Goal: Task Accomplishment & Management: Manage account settings

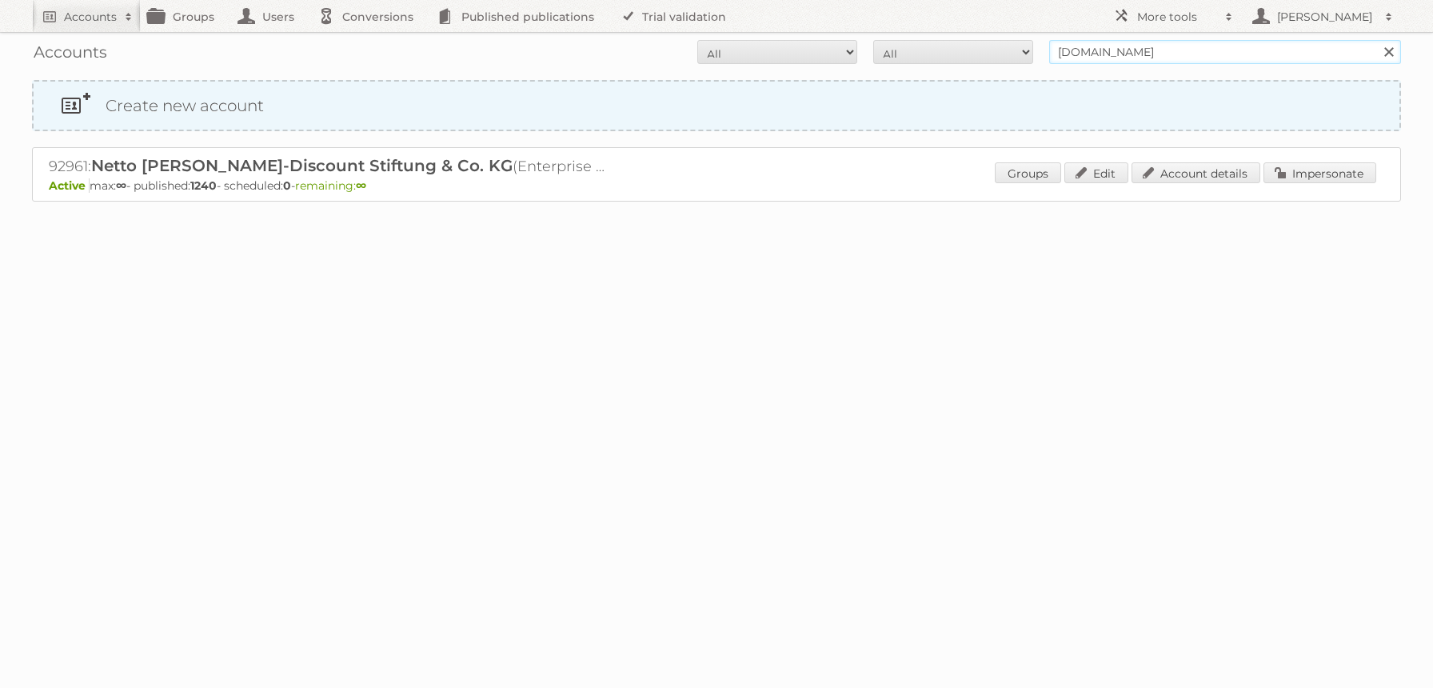
type input "[PERSON_NAME]@publitas"
click at [1376, 40] on input "Search" at bounding box center [1388, 52] width 24 height 24
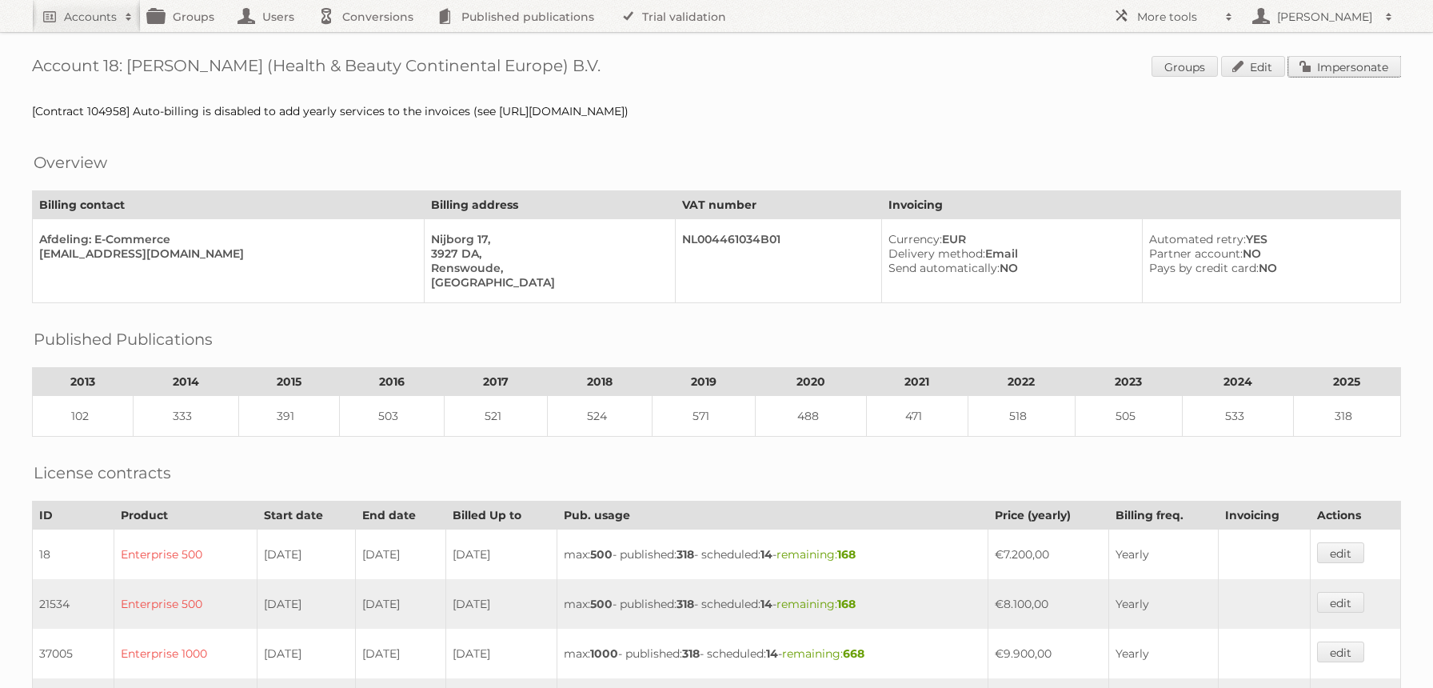
click at [1340, 68] on link "Impersonate" at bounding box center [1344, 66] width 113 height 21
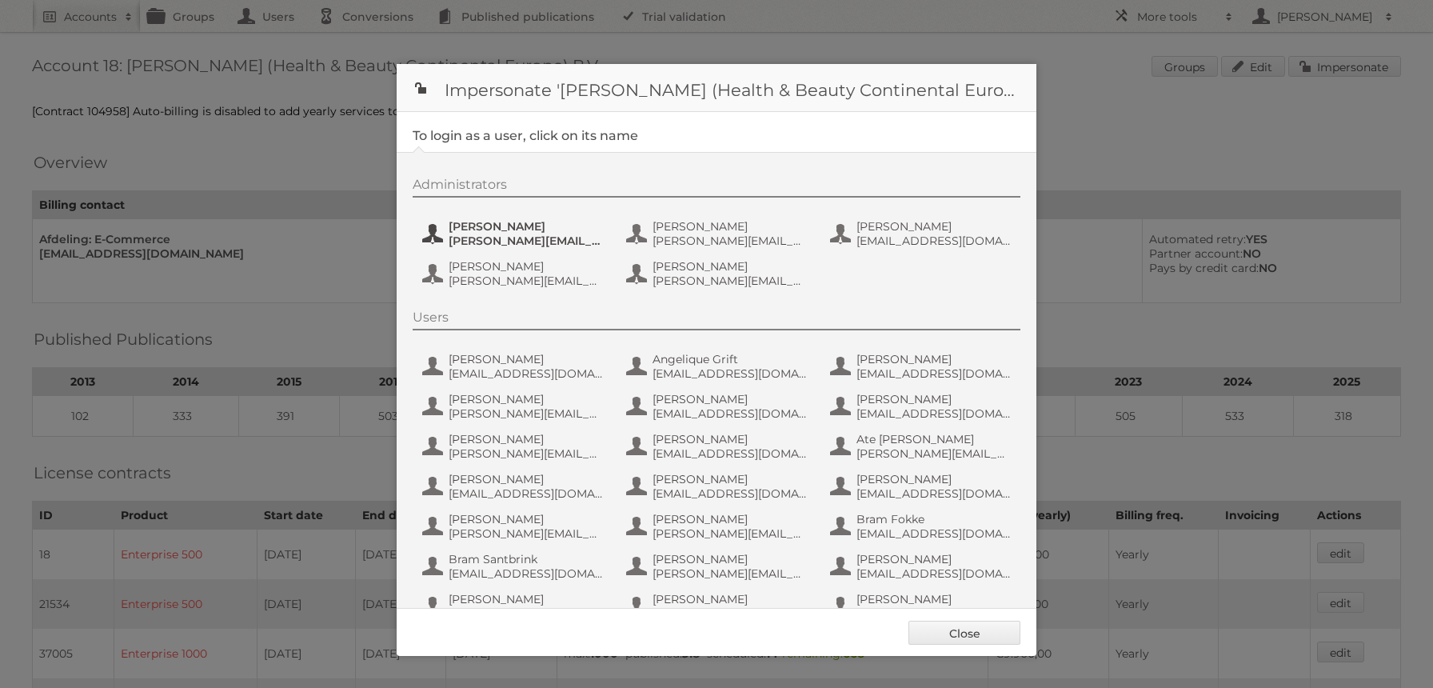
click at [537, 240] on span "e.nauta@nl.aswatson.com" at bounding box center [526, 240] width 155 height 14
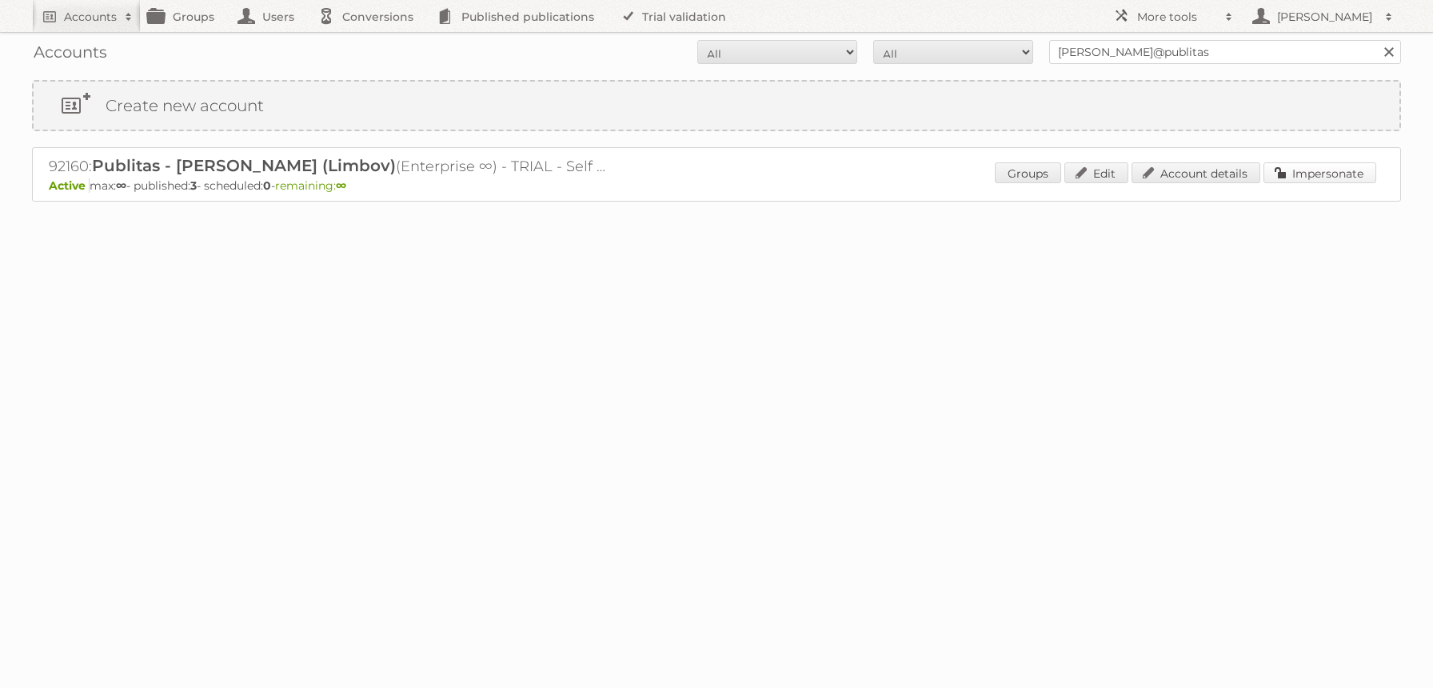
click at [1337, 179] on link "Impersonate" at bounding box center [1319, 172] width 113 height 21
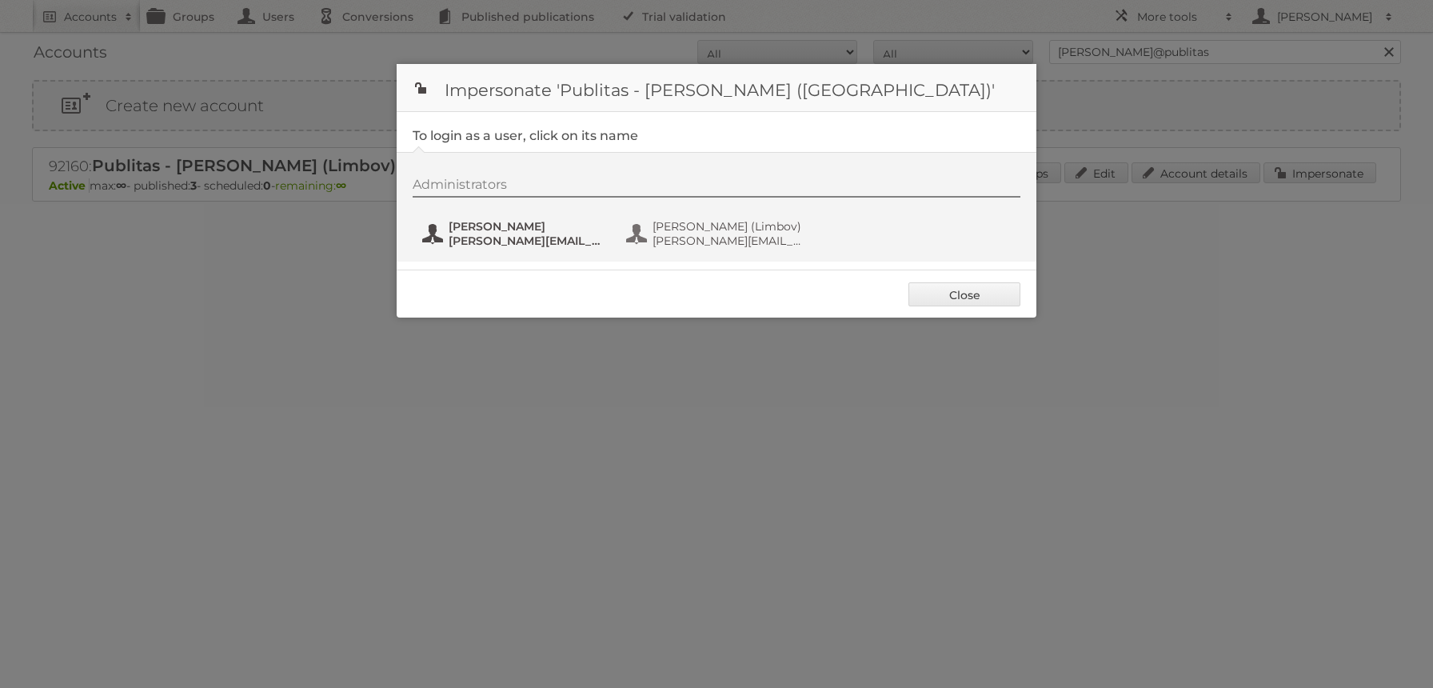
click at [507, 230] on span "[PERSON_NAME]" at bounding box center [526, 226] width 155 height 14
